Goal: Transaction & Acquisition: Purchase product/service

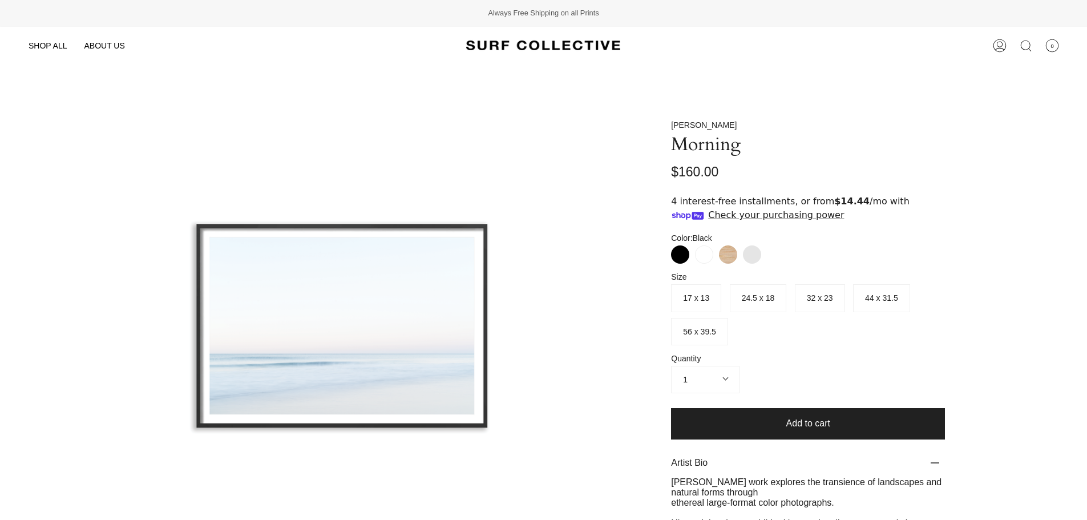
click at [885, 297] on span "44 x 31.5" at bounding box center [881, 297] width 33 height 9
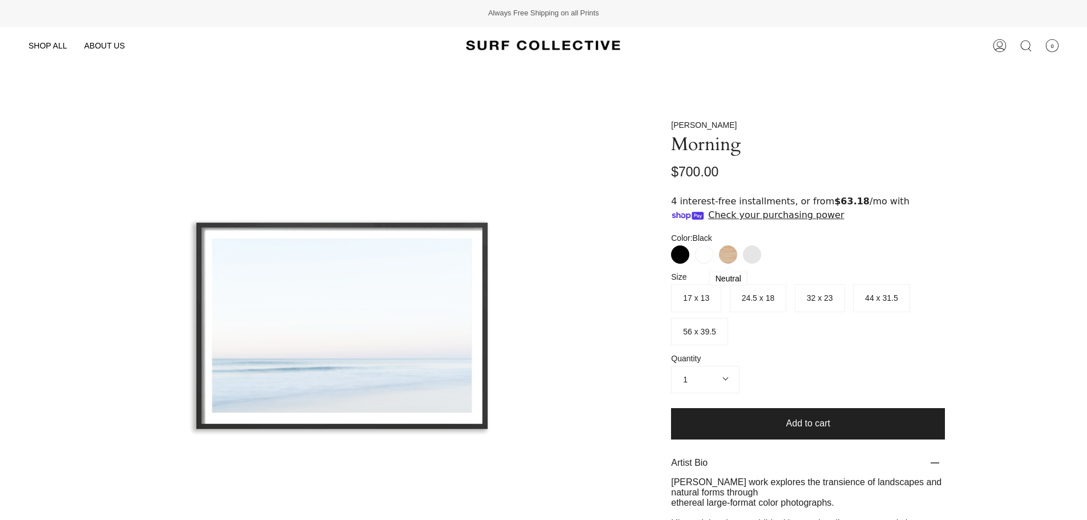
click at [729, 253] on label "Neutral" at bounding box center [728, 254] width 18 height 18
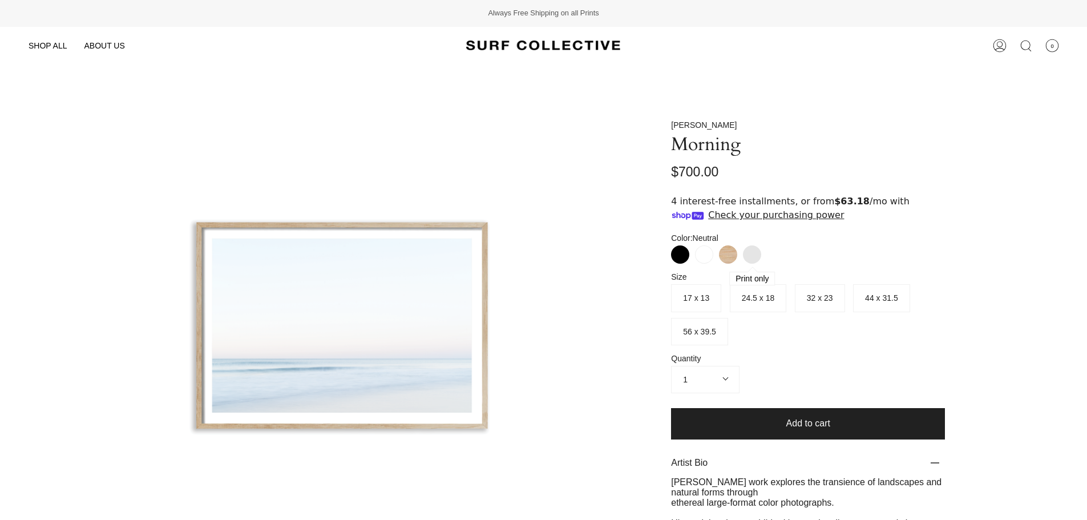
click at [755, 252] on label "Print Only" at bounding box center [752, 254] width 18 height 18
click at [702, 255] on label "White" at bounding box center [704, 254] width 18 height 18
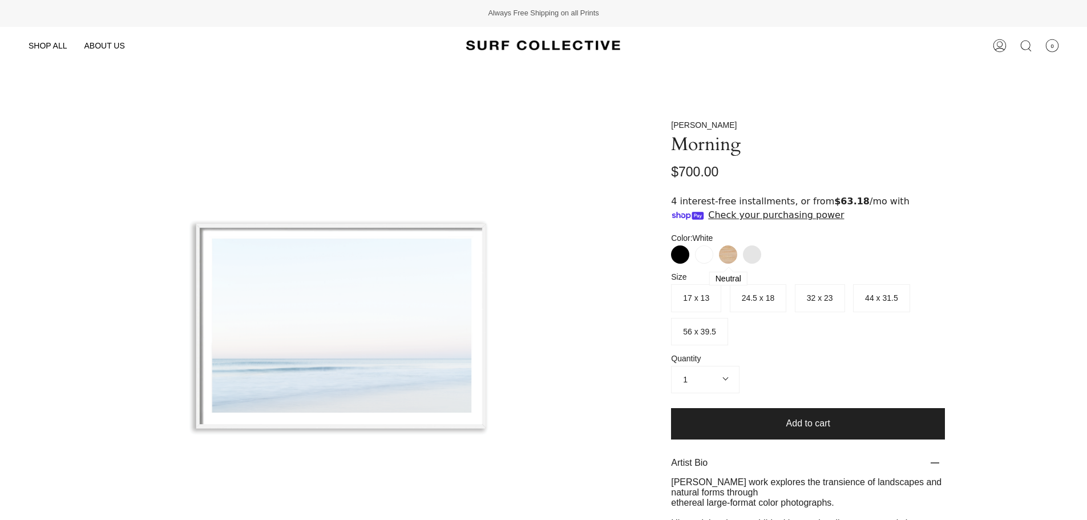
click at [725, 255] on label "Neutral" at bounding box center [728, 254] width 18 height 18
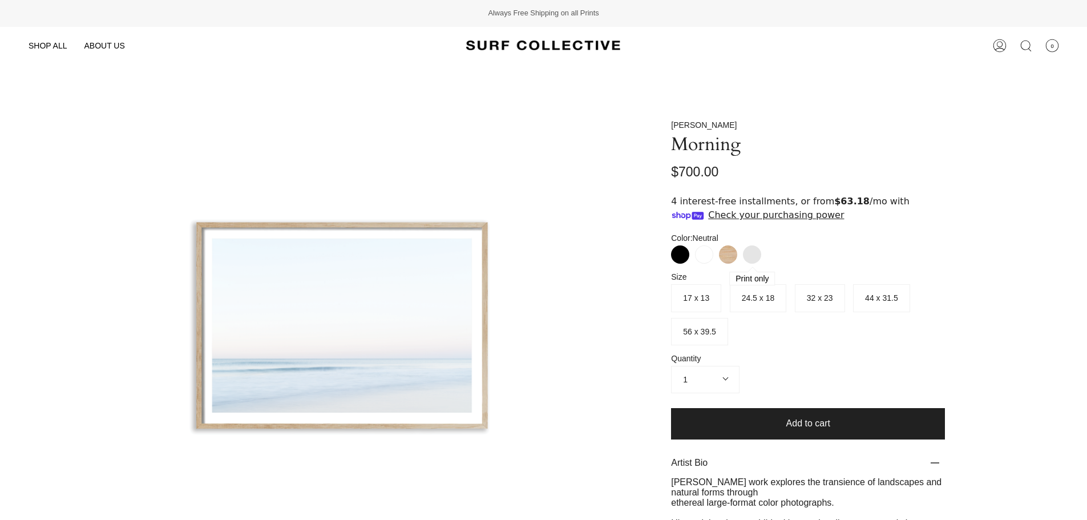
click at [756, 254] on label "Print Only" at bounding box center [752, 254] width 18 height 18
click at [729, 255] on label "Neutral" at bounding box center [728, 254] width 18 height 18
click at [754, 295] on span "24.5 x 18" at bounding box center [758, 297] width 33 height 9
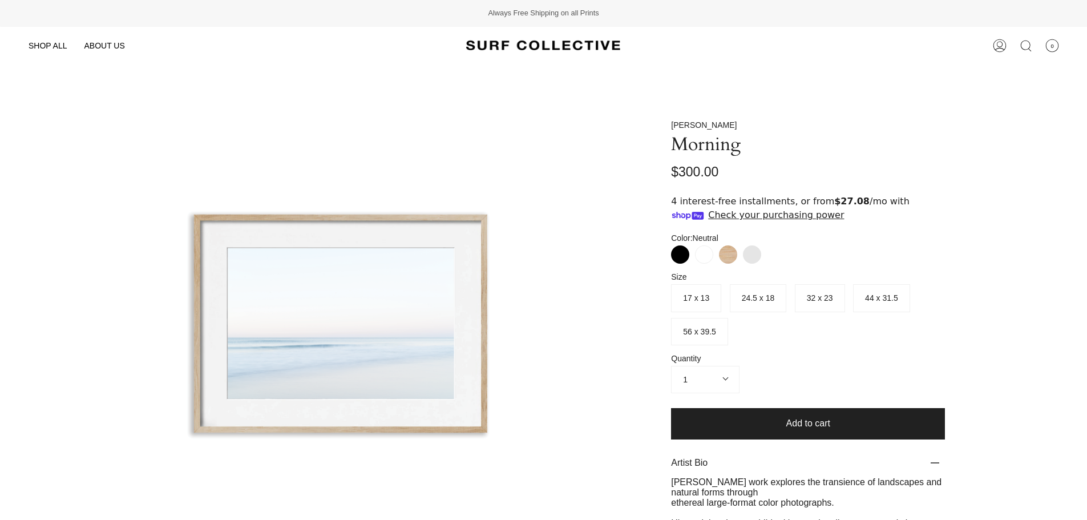
click at [885, 295] on span "44 x 31.5" at bounding box center [881, 297] width 33 height 9
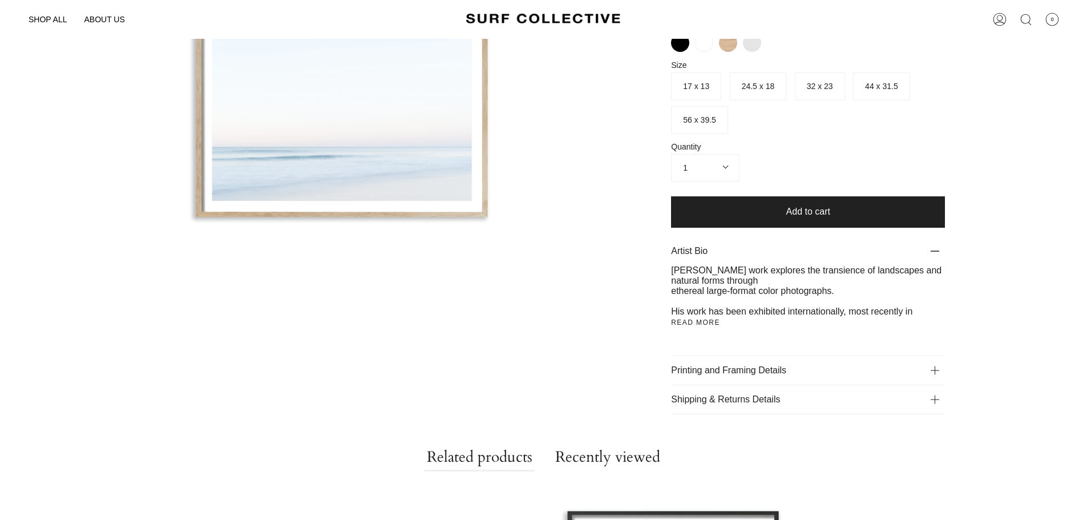
scroll to position [228, 0]
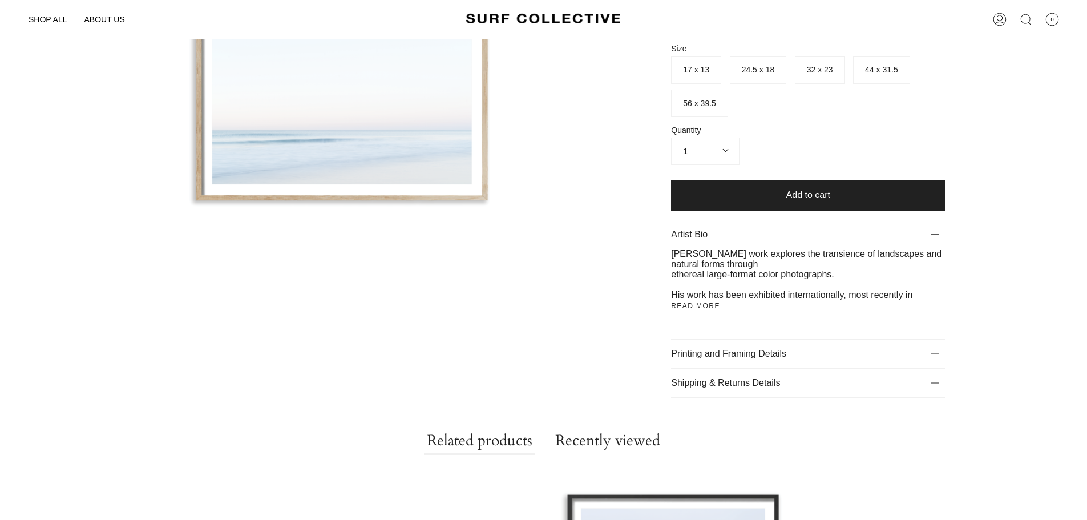
click at [814, 349] on p "Printing and Framing Details" at bounding box center [808, 353] width 274 height 29
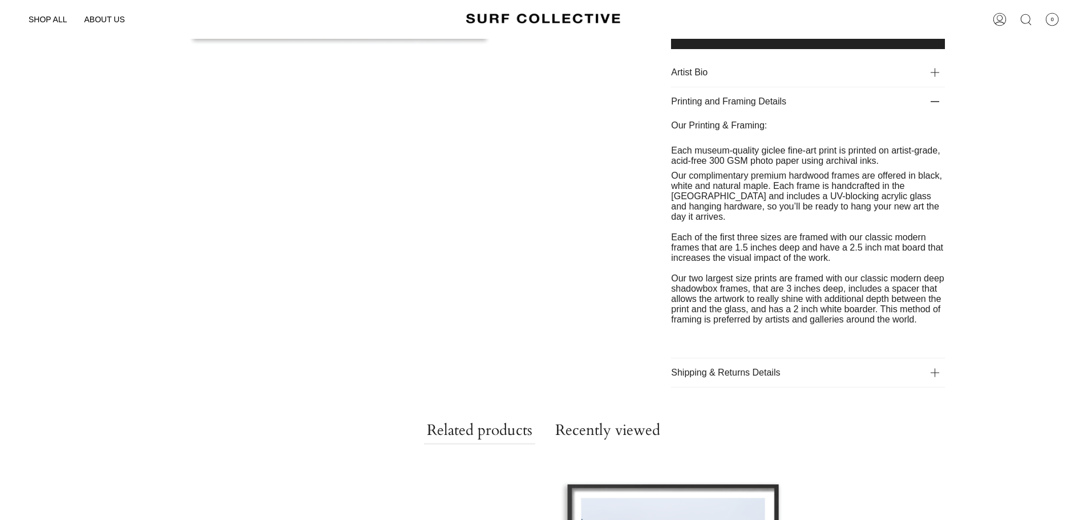
scroll to position [457, 0]
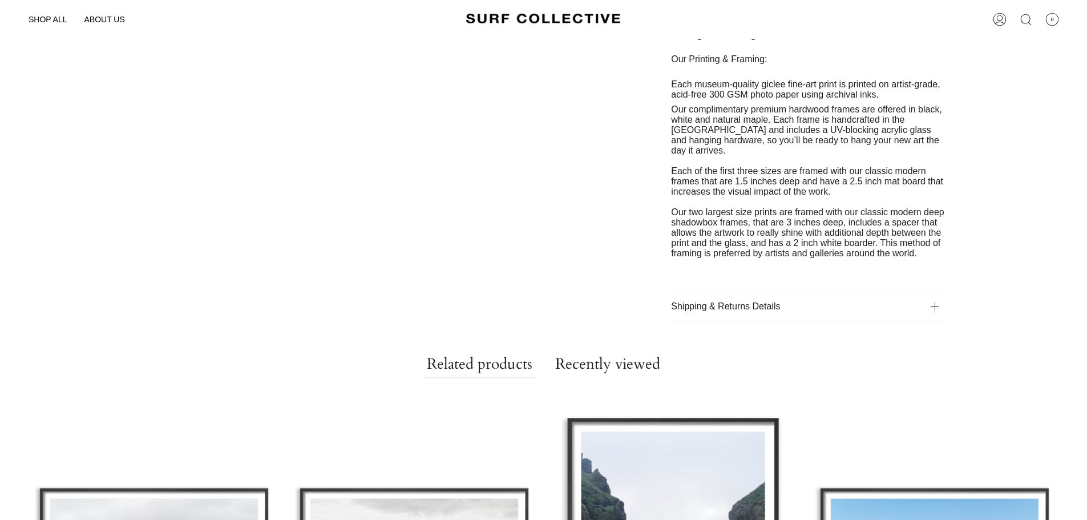
click at [807, 301] on p "Shipping & Returns Details" at bounding box center [808, 306] width 274 height 29
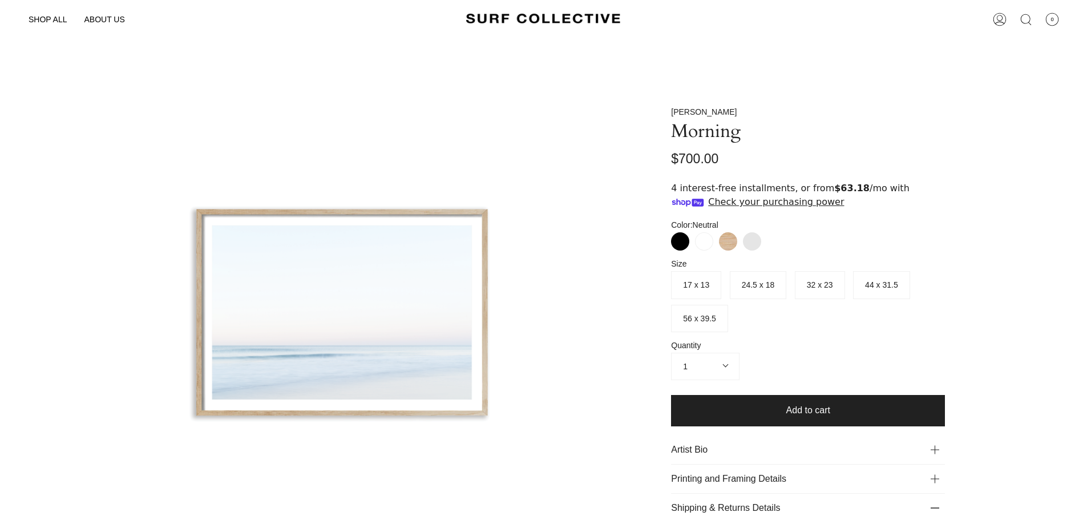
scroll to position [0, 0]
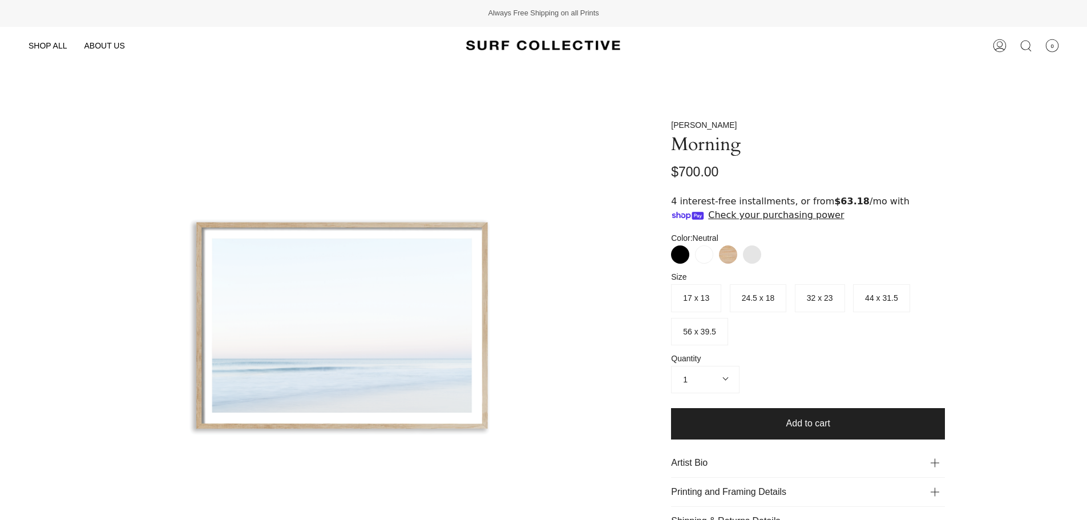
click at [702, 332] on span "56 x 39.5" at bounding box center [699, 331] width 33 height 9
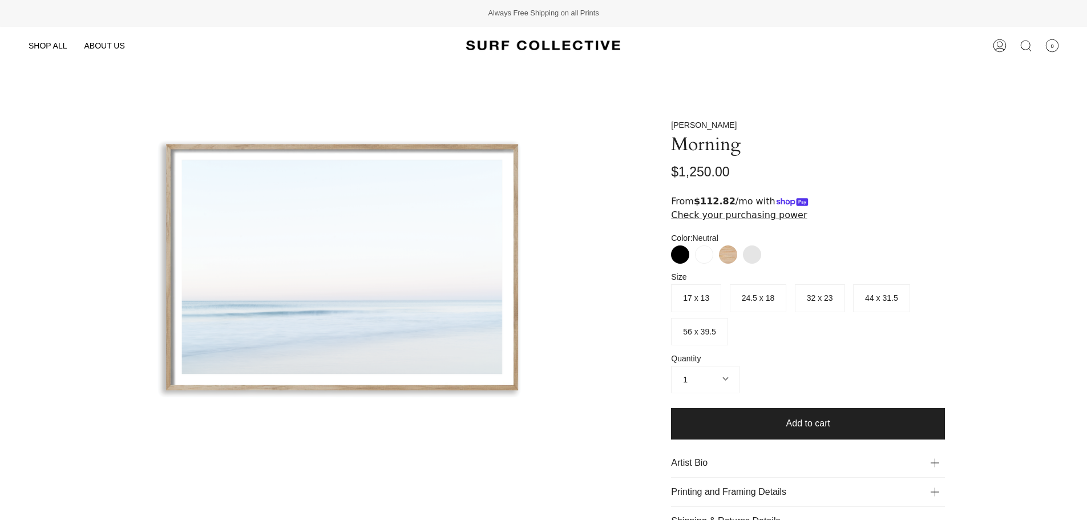
click at [508, 174] on div at bounding box center [342, 268] width 376 height 296
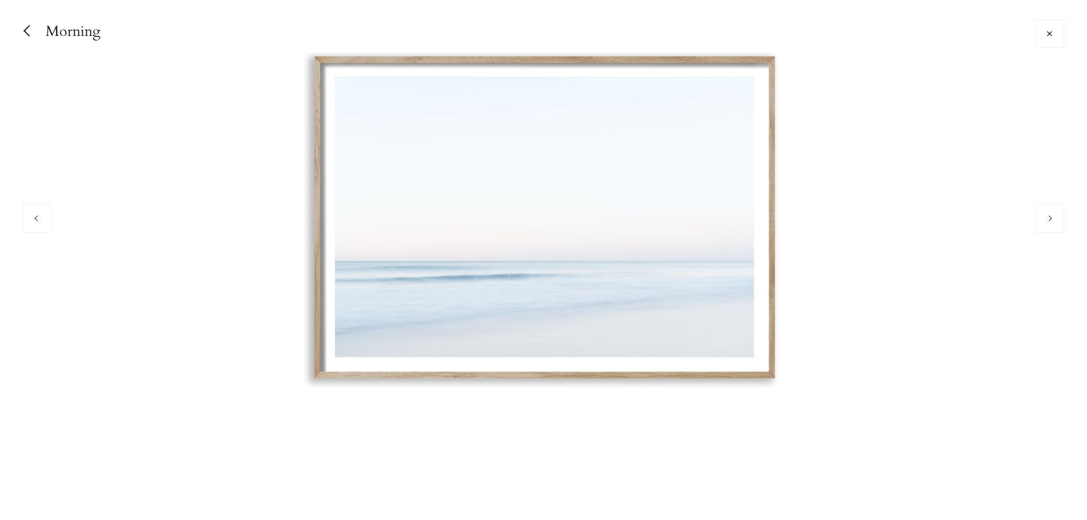
click at [356, 73] on img at bounding box center [543, 218] width 491 height 386
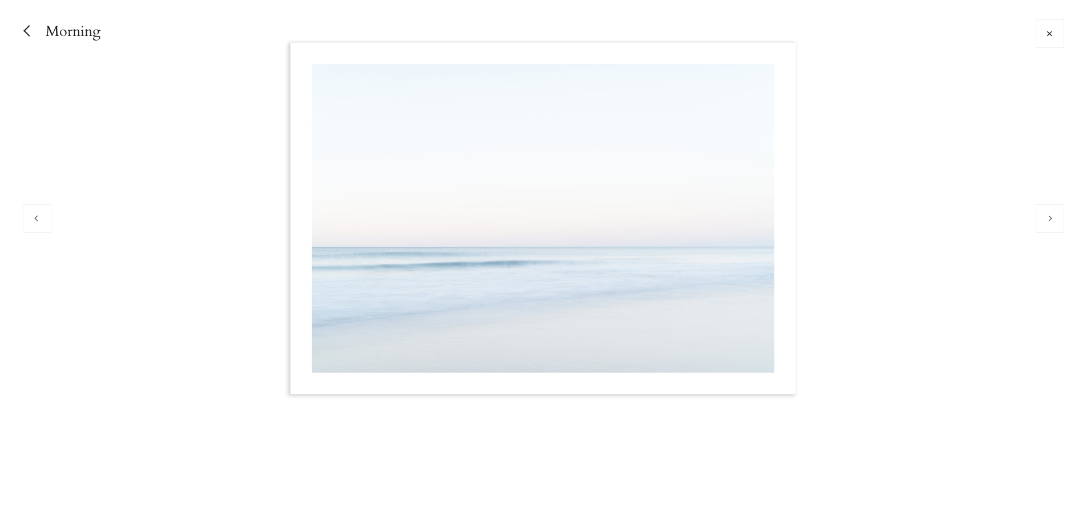
click at [34, 220] on button "Previous" at bounding box center [37, 218] width 29 height 29
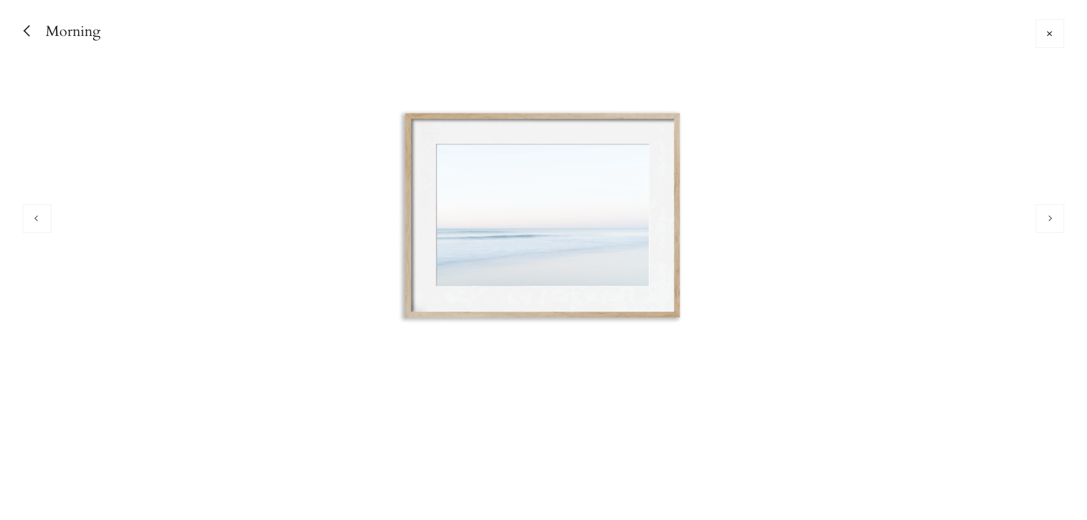
click at [34, 220] on button "Previous" at bounding box center [37, 218] width 29 height 29
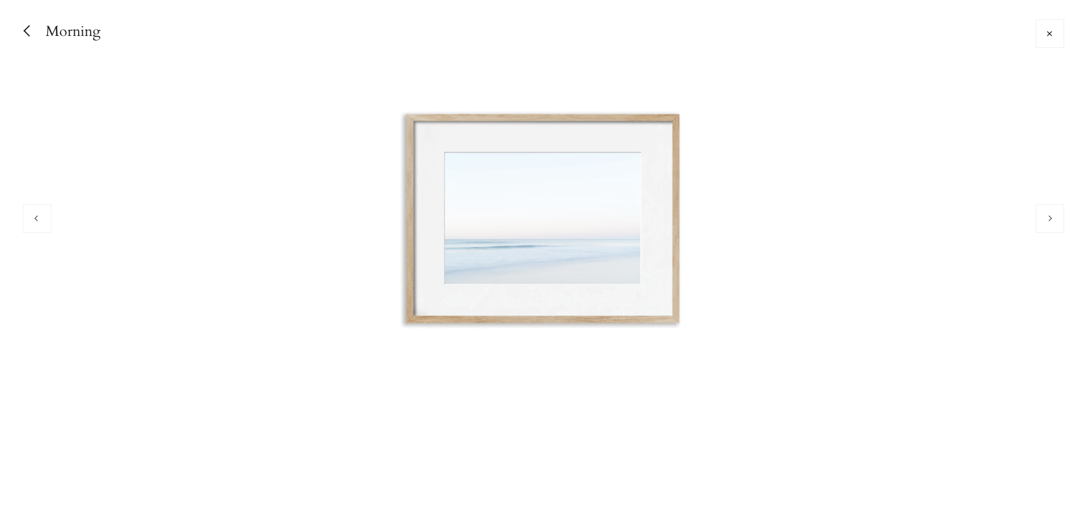
click at [34, 220] on button "Previous" at bounding box center [37, 218] width 29 height 29
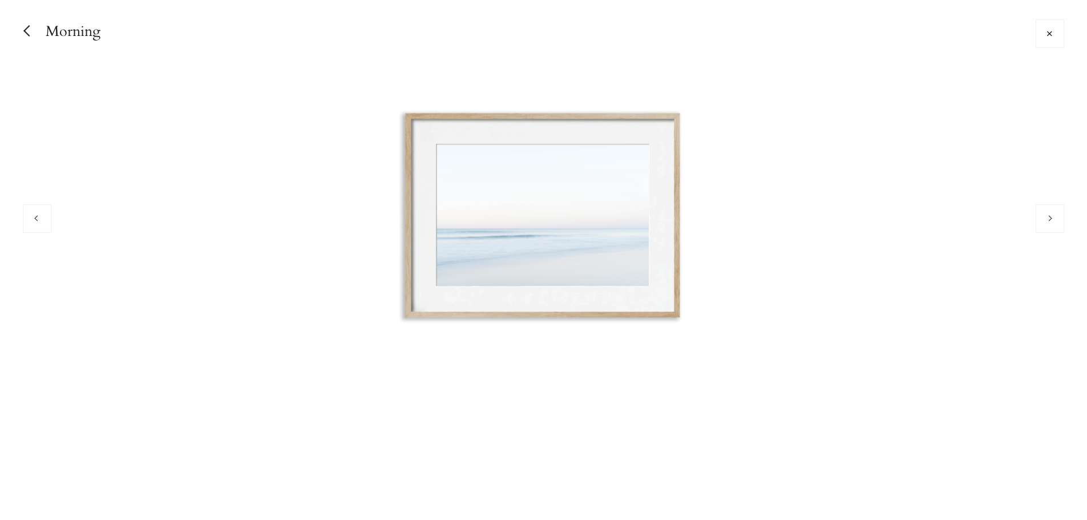
click at [34, 220] on button "Previous" at bounding box center [37, 218] width 29 height 29
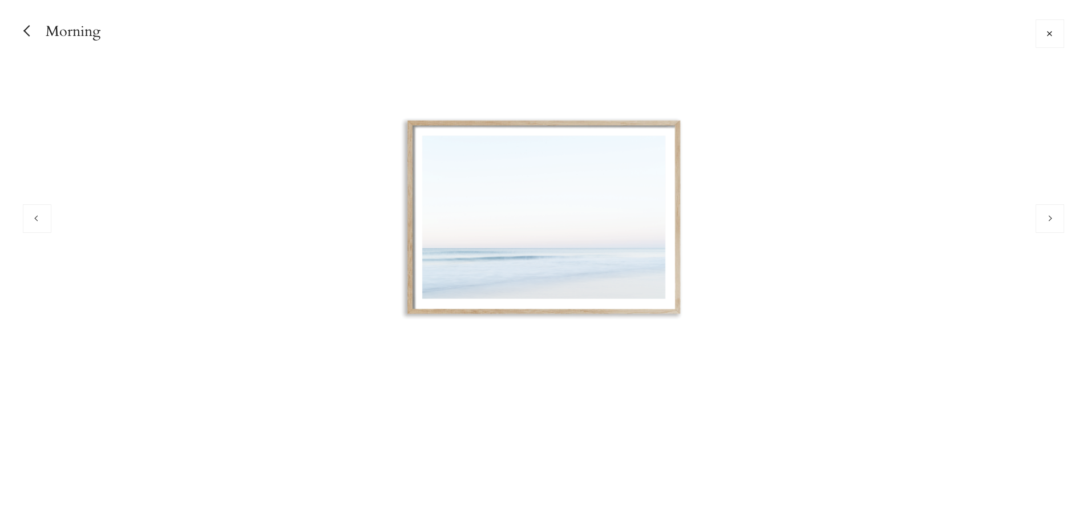
click at [34, 220] on button "Previous" at bounding box center [37, 218] width 29 height 29
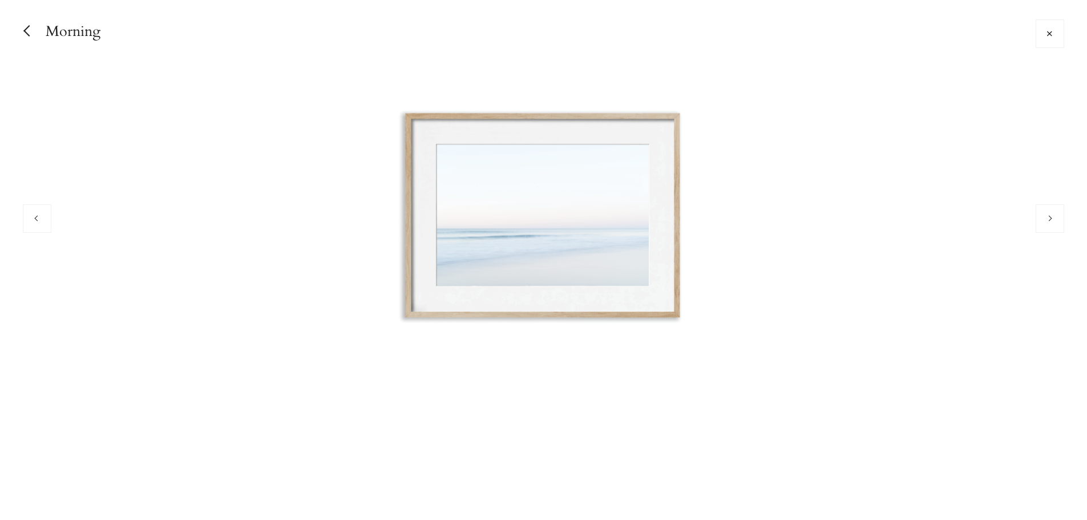
click at [34, 220] on button "Previous" at bounding box center [37, 218] width 29 height 29
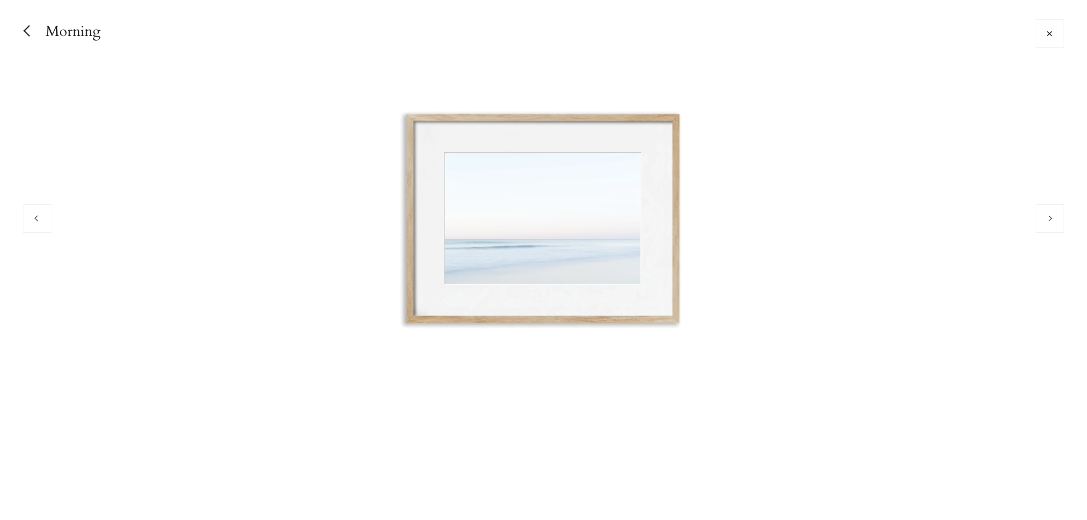
click at [1058, 37] on button at bounding box center [1050, 33] width 29 height 29
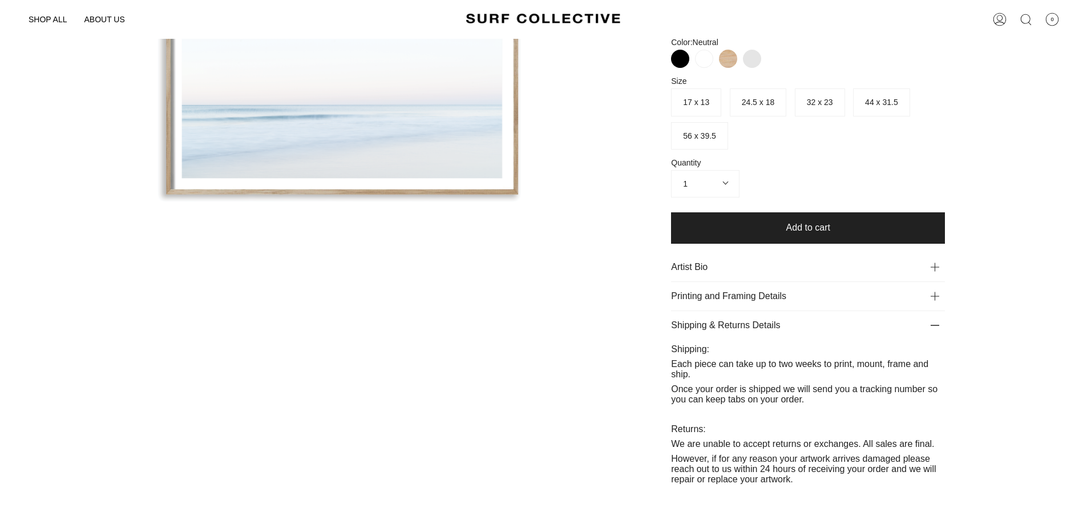
scroll to position [228, 0]
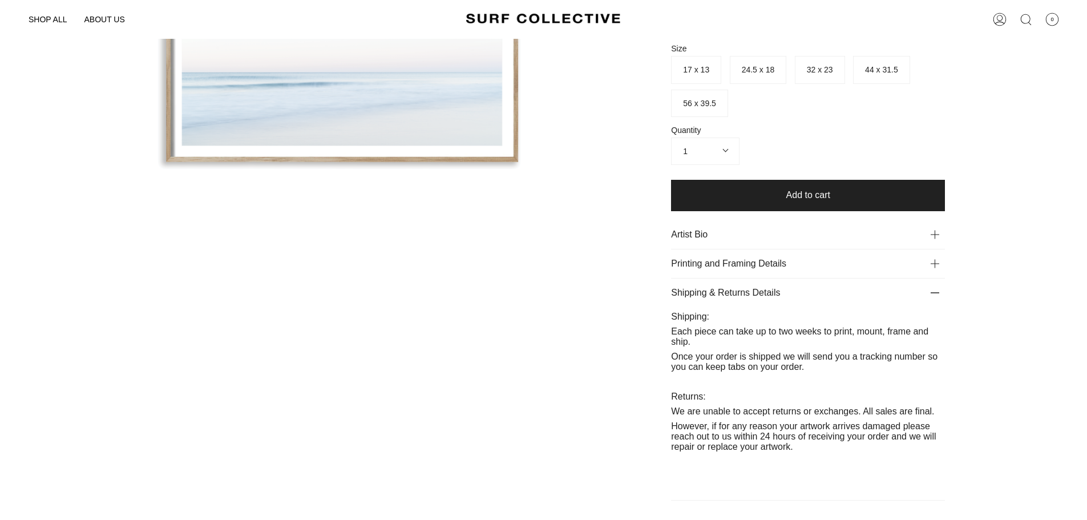
click at [800, 249] on p "Printing and Framing Details" at bounding box center [808, 263] width 274 height 29
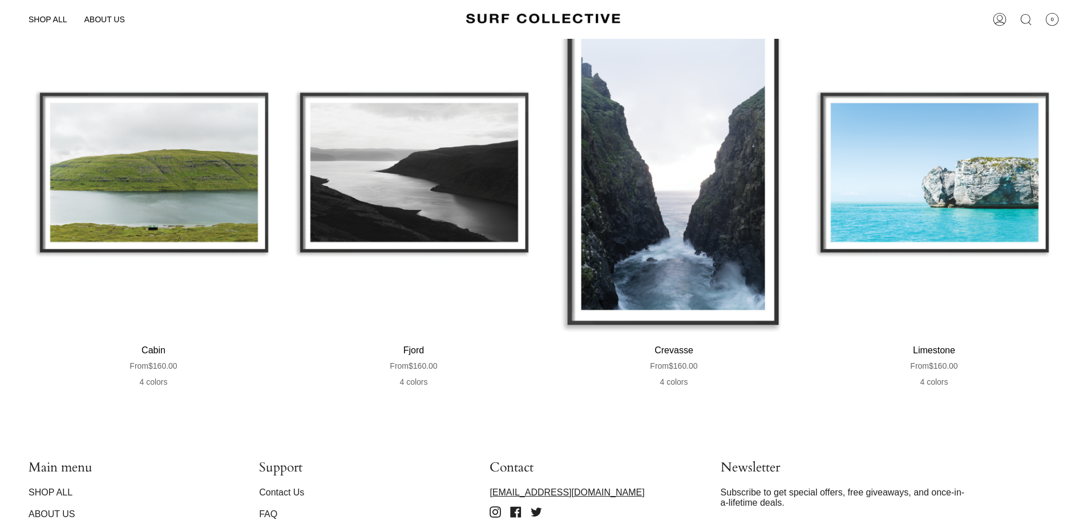
scroll to position [1057, 0]
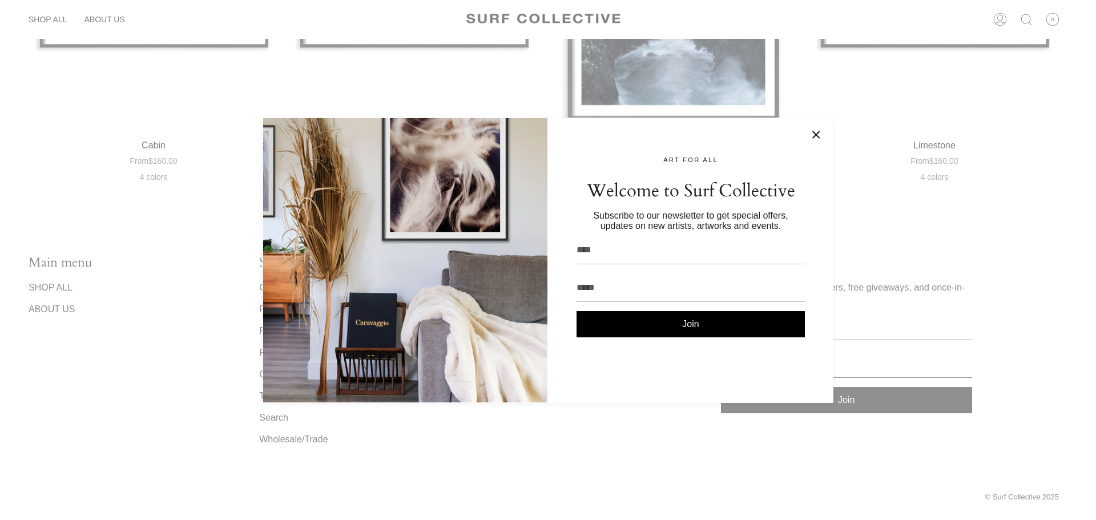
click at [508, 20] on div at bounding box center [548, 260] width 1096 height 520
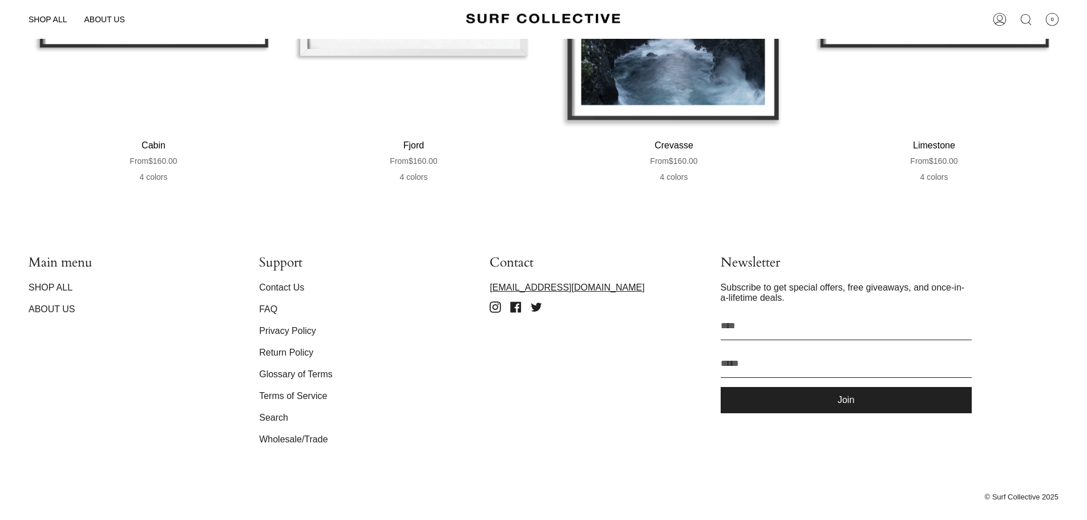
click at [59, 283] on link "SHOP ALL" at bounding box center [51, 288] width 44 height 10
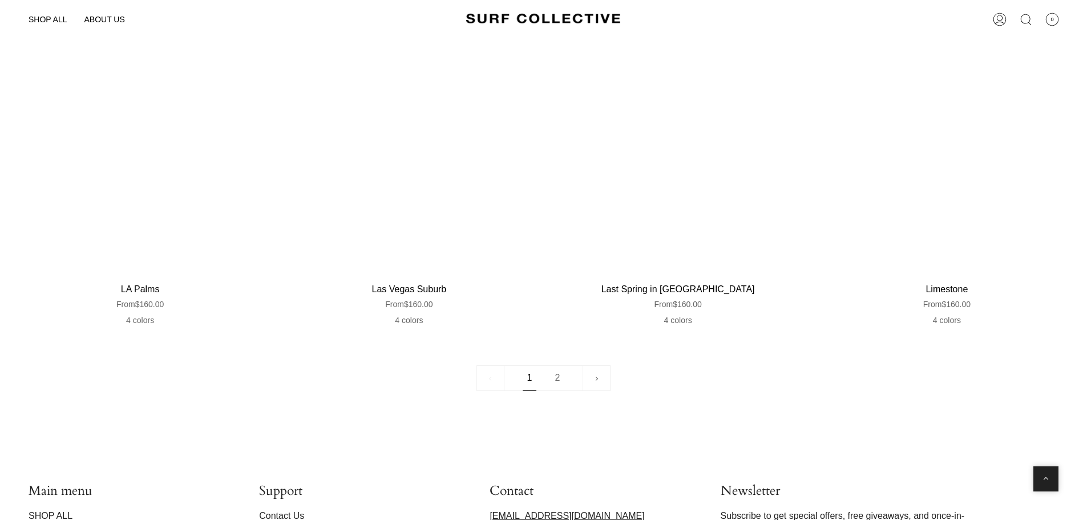
scroll to position [3425, 0]
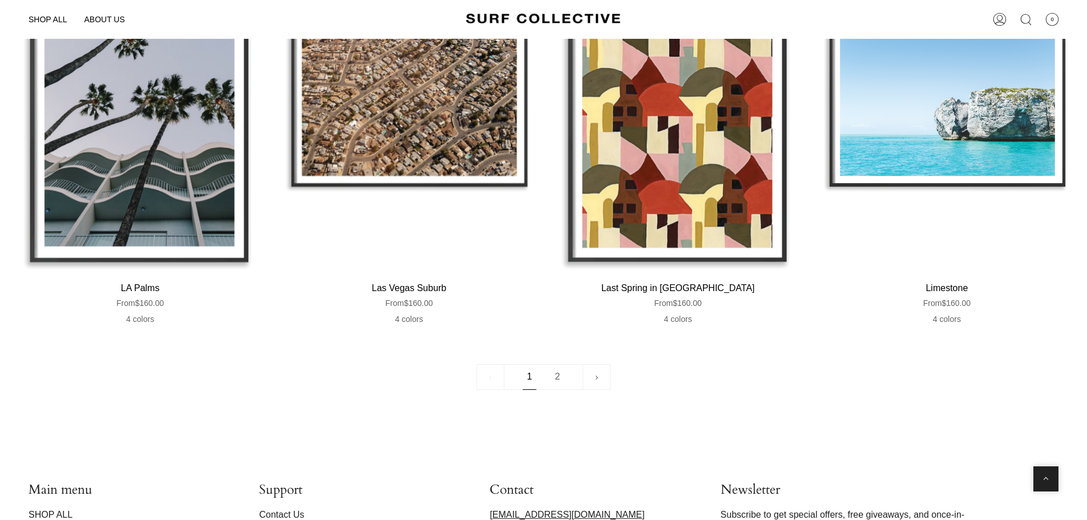
click at [554, 378] on link "2" at bounding box center [558, 377] width 28 height 26
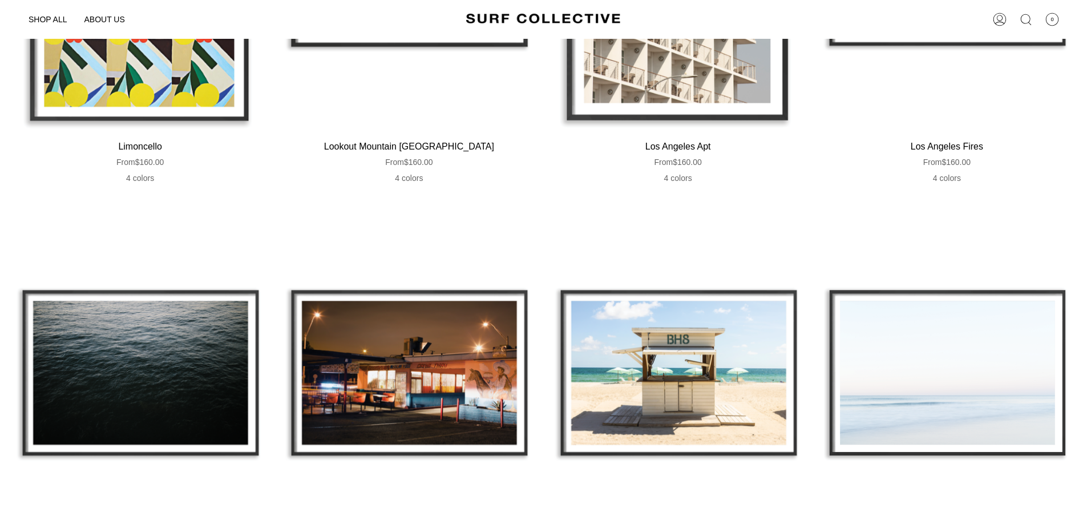
scroll to position [457, 0]
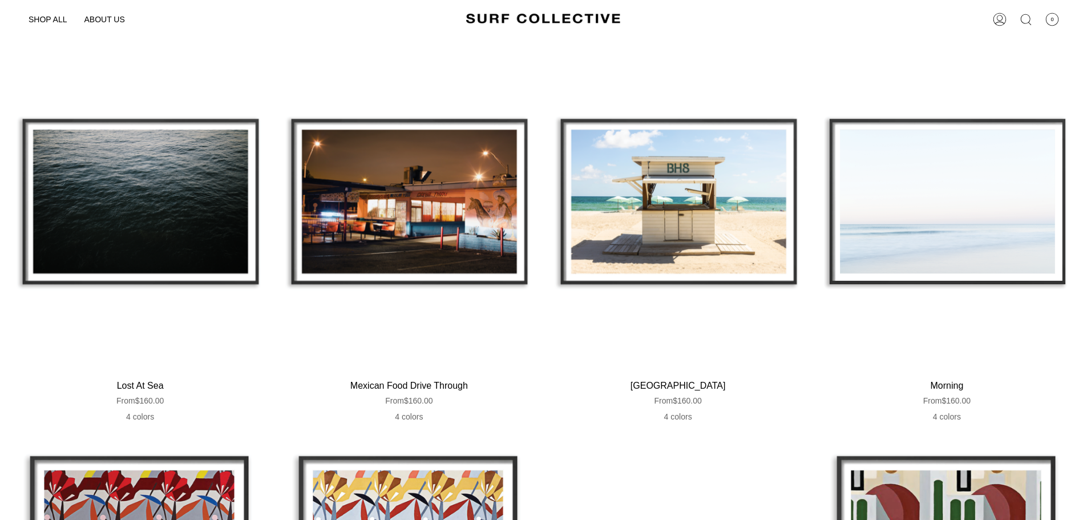
click at [914, 232] on div "Morning" at bounding box center [947, 202] width 257 height 335
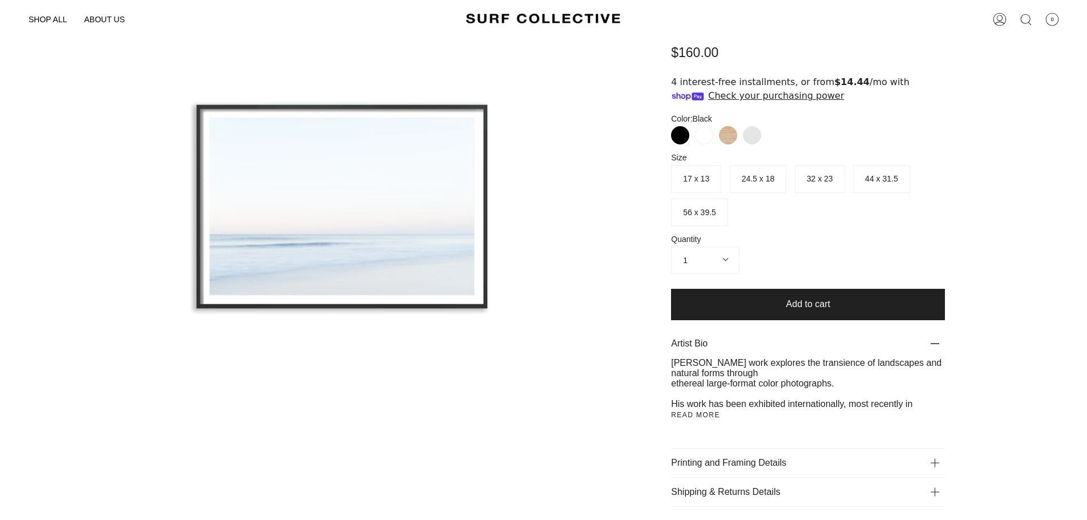
scroll to position [114, 0]
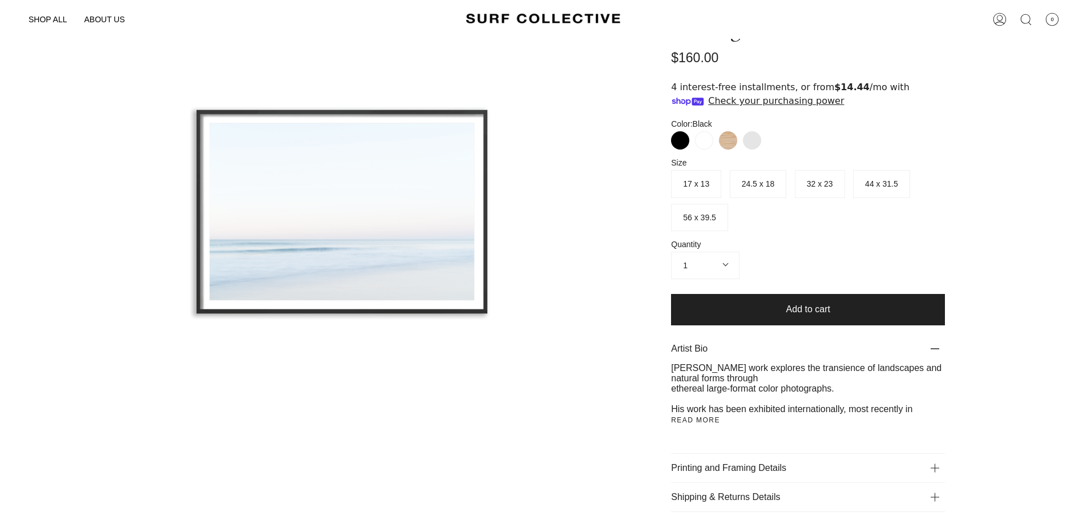
click at [875, 186] on span "44 x 31.5" at bounding box center [881, 183] width 33 height 9
